Goal: Information Seeking & Learning: Learn about a topic

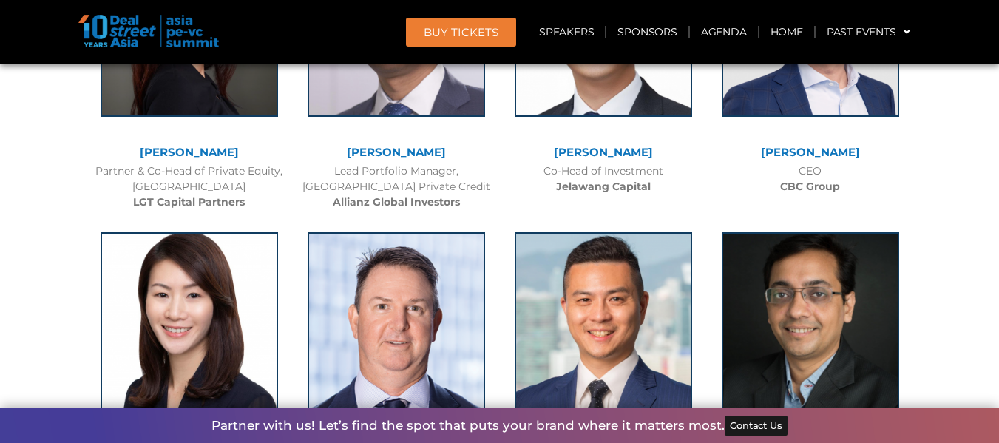
scroll to position [2517, 0]
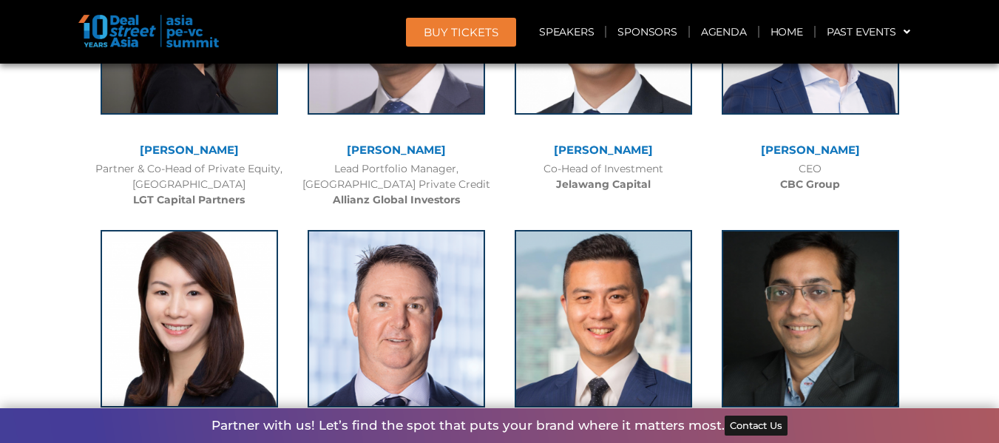
click at [807, 149] on link "[PERSON_NAME]" at bounding box center [810, 150] width 99 height 14
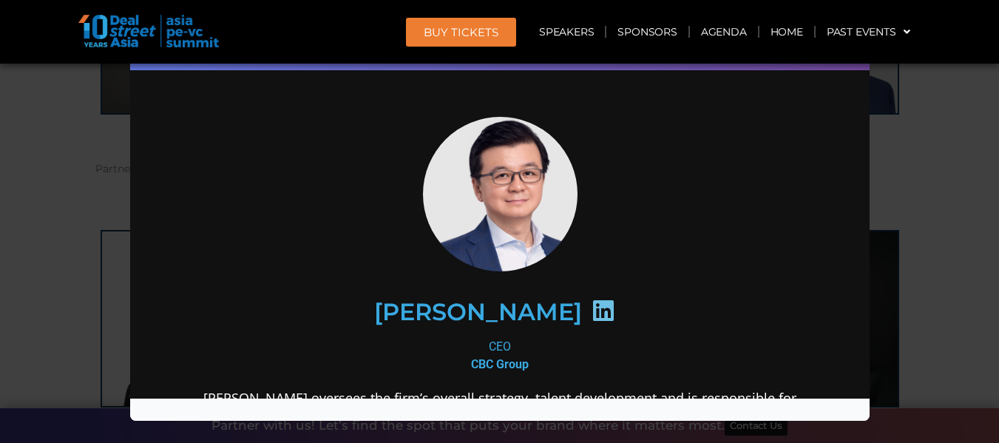
scroll to position [0, 0]
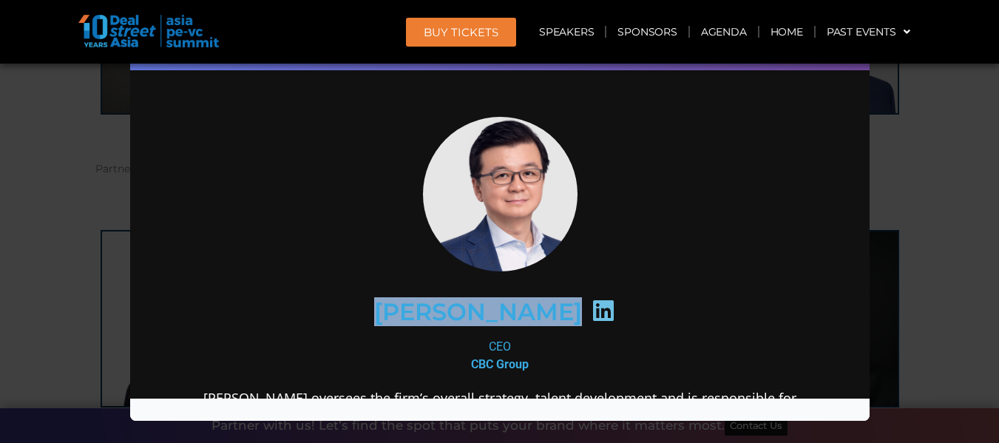
drag, startPoint x: 426, startPoint y: 306, endPoint x: 514, endPoint y: 308, distance: 88.0
click at [514, 308] on div "[PERSON_NAME]" at bounding box center [498, 311] width 575 height 76
copy div "[PERSON_NAME]"
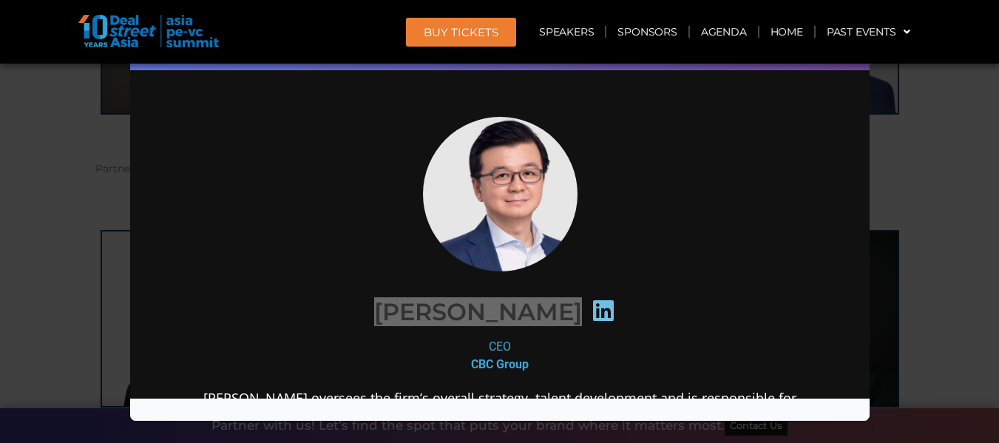
click at [879, 161] on div "Speaker Profile ×" at bounding box center [499, 221] width 999 height 443
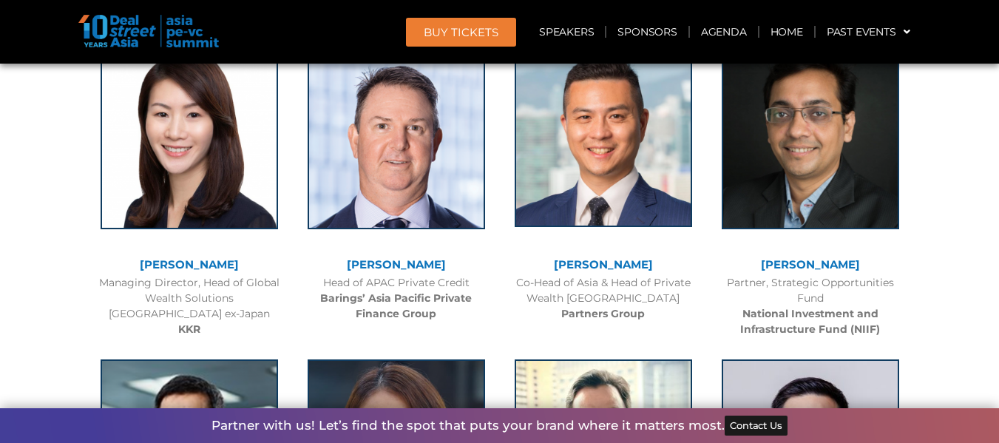
scroll to position [2748, 0]
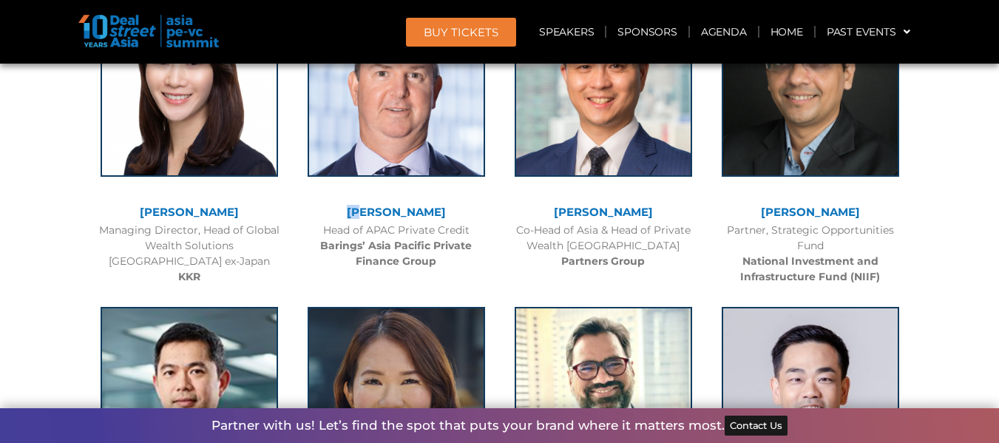
drag, startPoint x: 350, startPoint y: 206, endPoint x: 368, endPoint y: 205, distance: 17.8
click at [368, 206] on div "[PERSON_NAME]" at bounding box center [396, 212] width 192 height 13
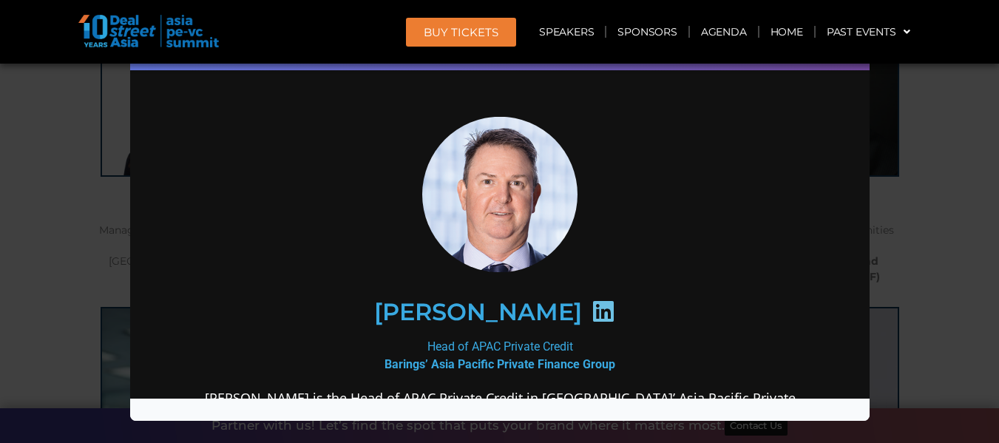
scroll to position [0, 0]
click at [934, 236] on div "Speaker Profile ×" at bounding box center [499, 221] width 999 height 443
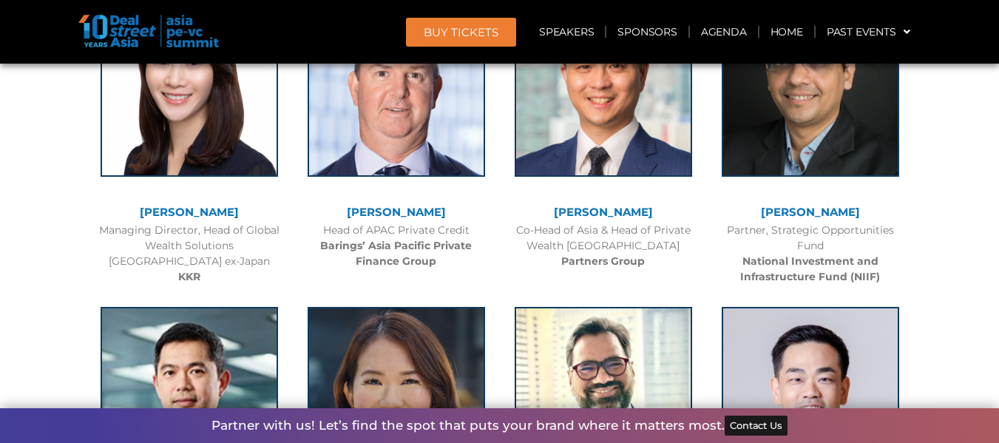
click at [589, 214] on link "[PERSON_NAME]" at bounding box center [603, 212] width 99 height 14
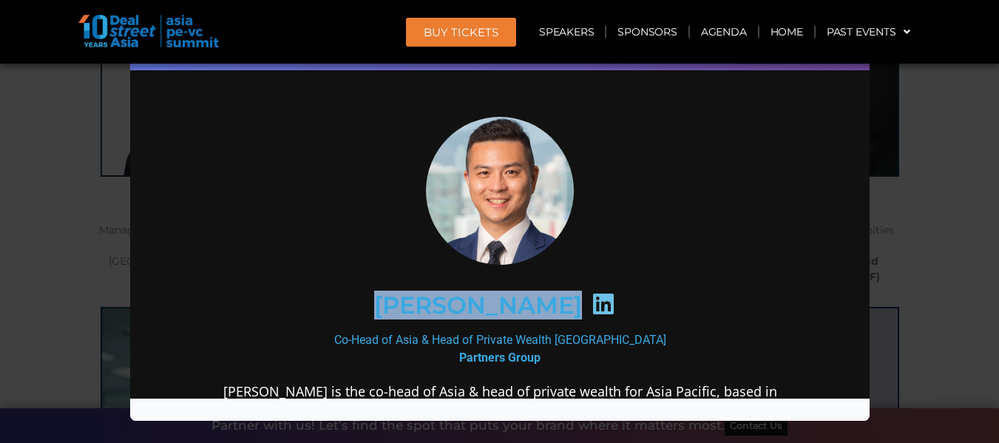
drag, startPoint x: 386, startPoint y: 293, endPoint x: 540, endPoint y: 298, distance: 153.9
click at [540, 298] on div "[PERSON_NAME]" at bounding box center [498, 304] width 575 height 76
copy div "[PERSON_NAME]"
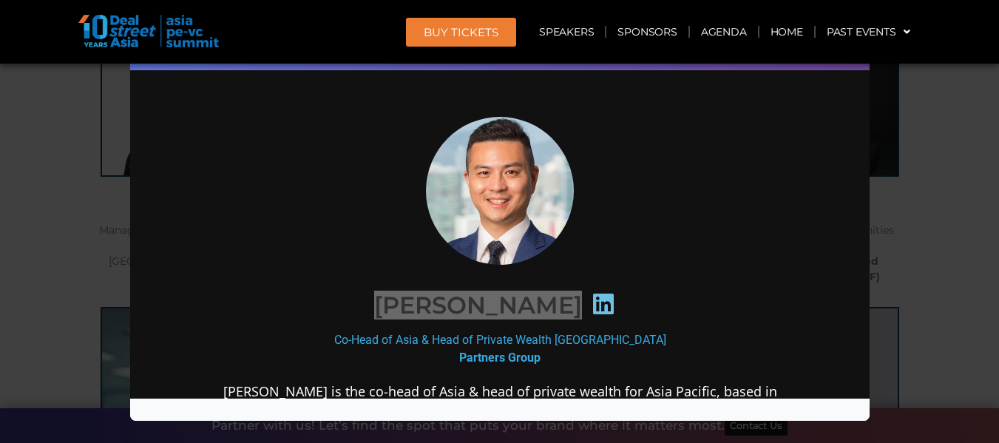
click at [957, 233] on div "Speaker Profile ×" at bounding box center [499, 221] width 999 height 443
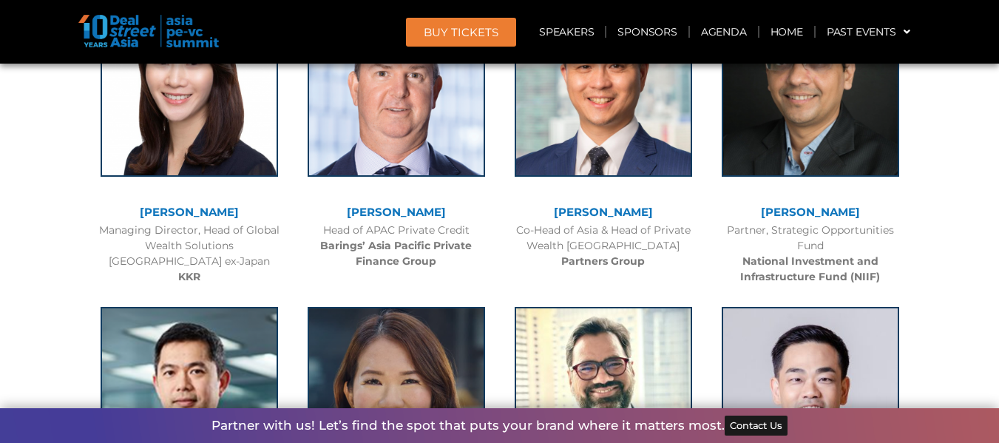
click at [821, 214] on link "[PERSON_NAME]" at bounding box center [810, 212] width 99 height 14
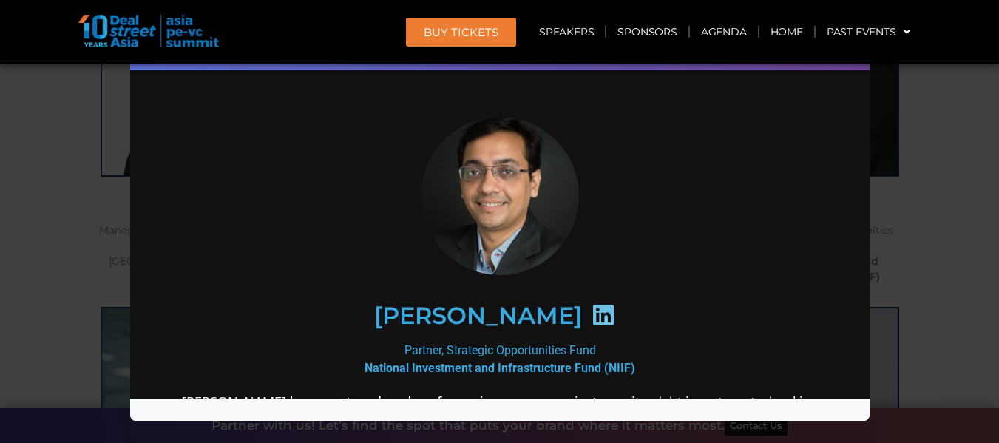
drag, startPoint x: 357, startPoint y: 310, endPoint x: 580, endPoint y: 308, distance: 222.5
click at [580, 308] on div "[PERSON_NAME]" at bounding box center [498, 315] width 575 height 76
copy h2 "[PERSON_NAME]"
click at [942, 215] on div "Speaker Profile ×" at bounding box center [499, 221] width 999 height 443
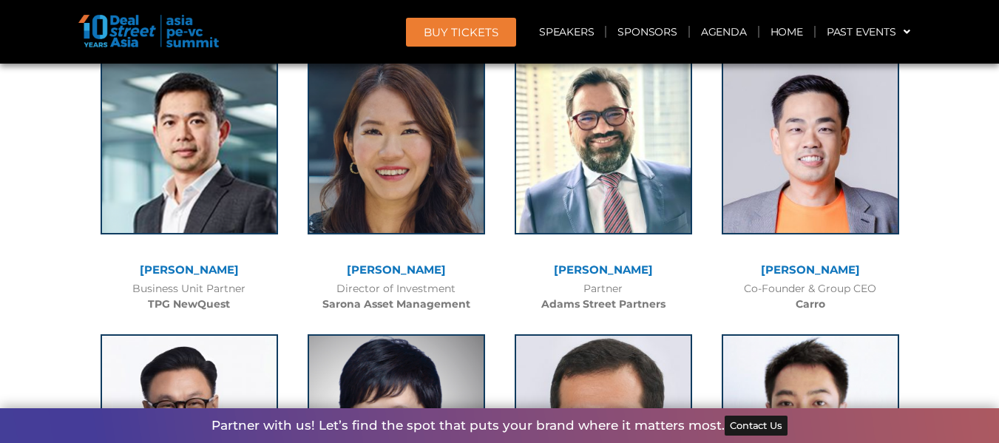
scroll to position [3000, 0]
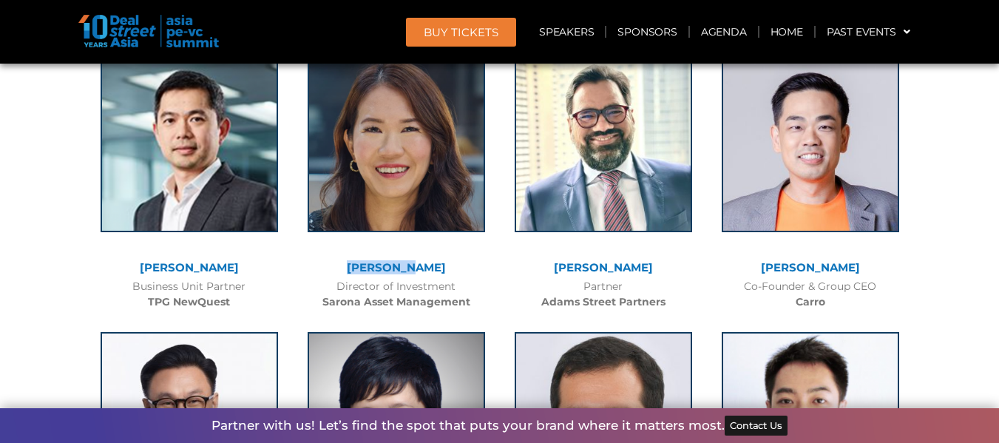
drag, startPoint x: 697, startPoint y: 299, endPoint x: 442, endPoint y: 267, distance: 257.0
click at [442, 267] on div "[PERSON_NAME]" at bounding box center [396, 268] width 192 height 13
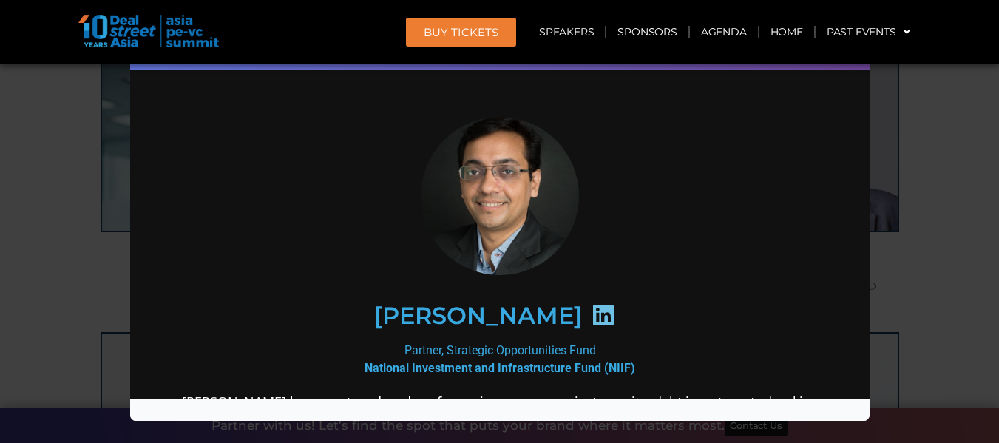
copy link "[PERSON_NAME]"
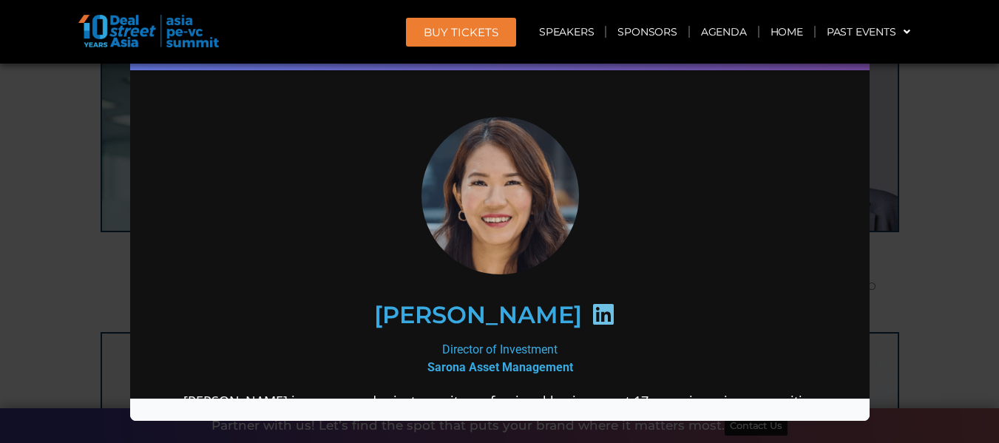
scroll to position [0, 0]
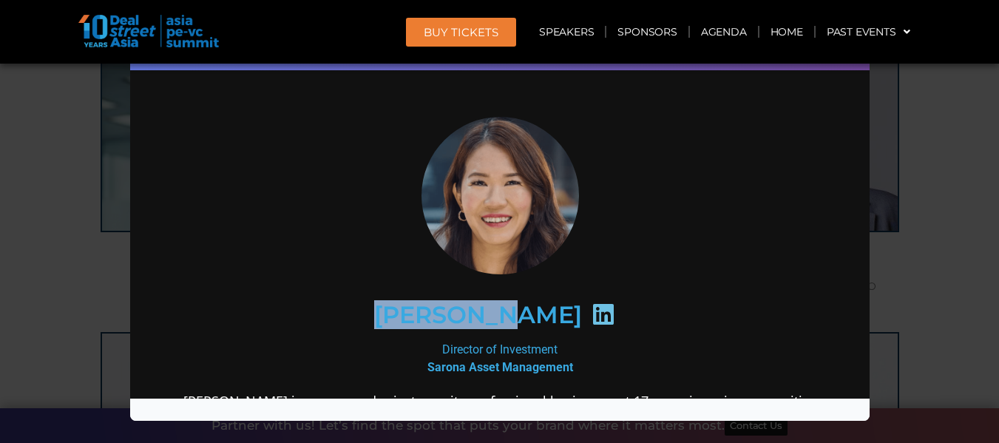
drag, startPoint x: 413, startPoint y: 303, endPoint x: 529, endPoint y: 296, distance: 116.3
click at [529, 296] on div "[PERSON_NAME]" at bounding box center [498, 314] width 575 height 76
copy h2 "[PERSON_NAME]"
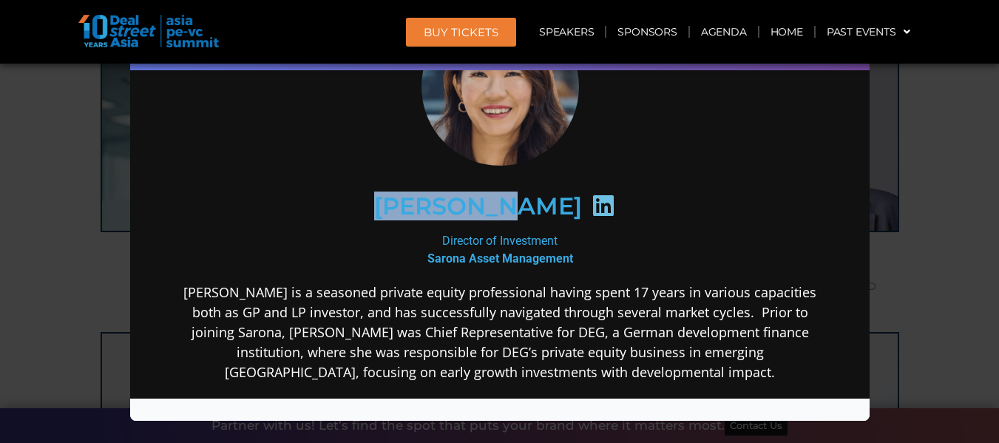
scroll to position [109, 0]
click at [899, 250] on div "Speaker Profile ×" at bounding box center [499, 221] width 999 height 443
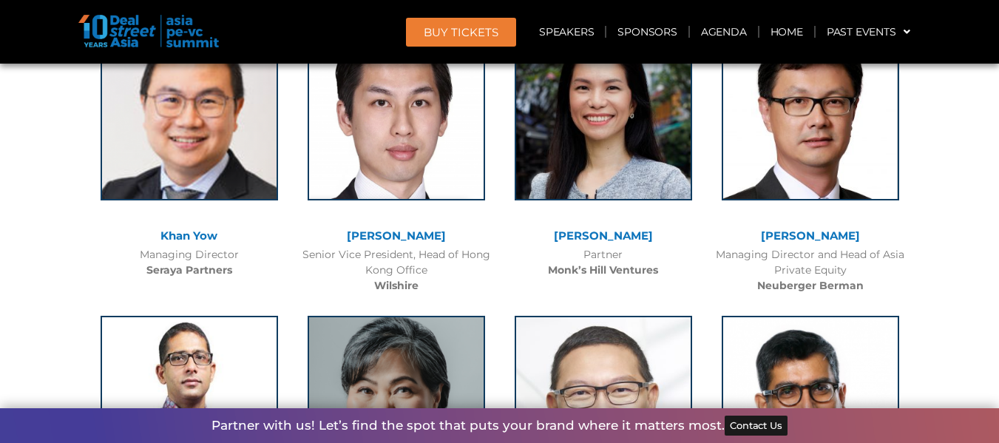
scroll to position [3585, 0]
